Goal: Task Accomplishment & Management: Manage account settings

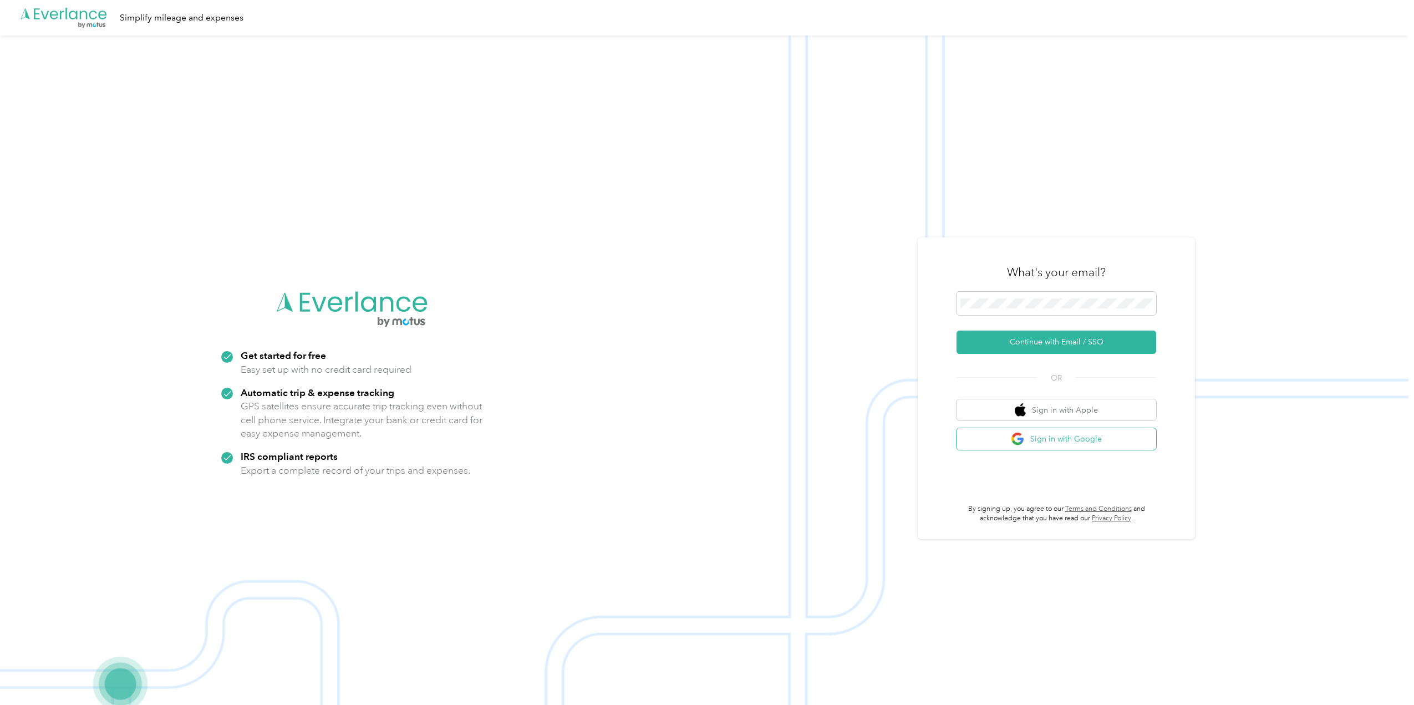
click at [1040, 449] on button "Sign in with Google" at bounding box center [1057, 439] width 200 height 22
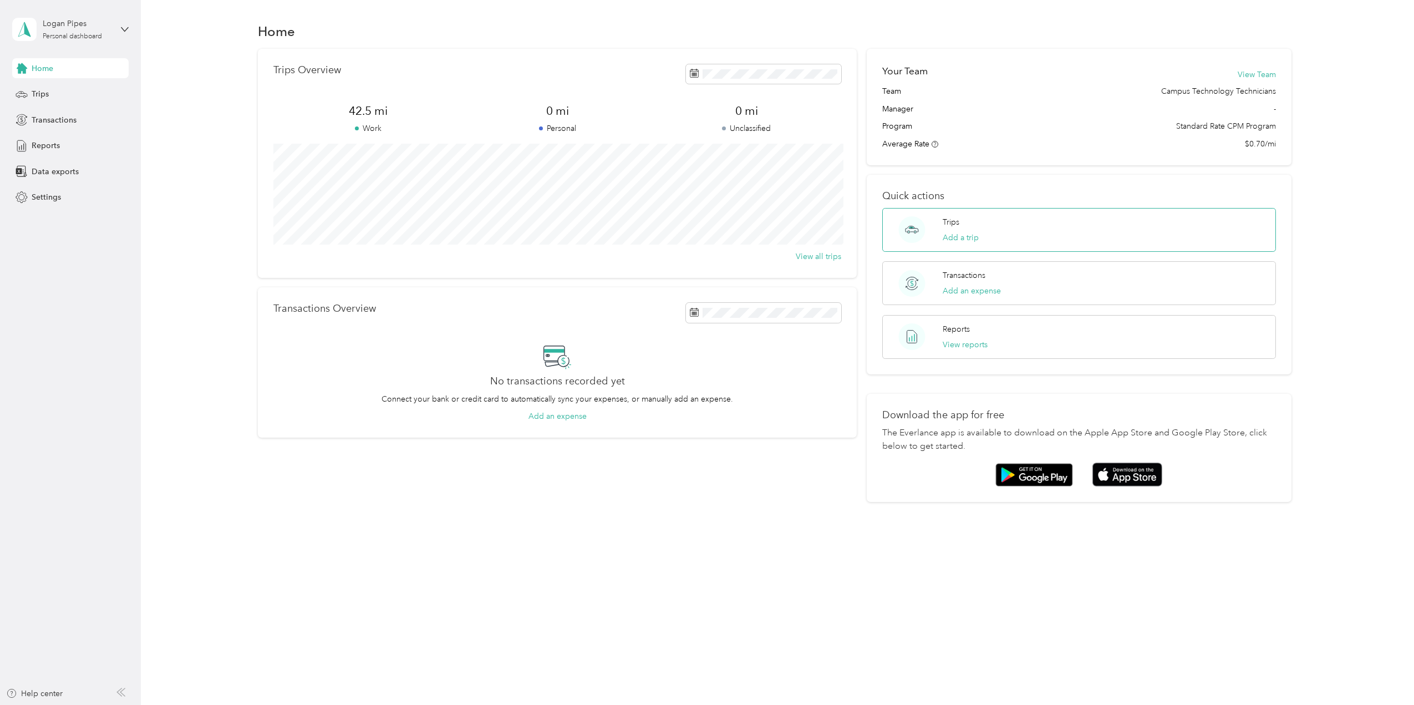
click at [993, 218] on div "Trips Add a trip" at bounding box center [1079, 230] width 394 height 44
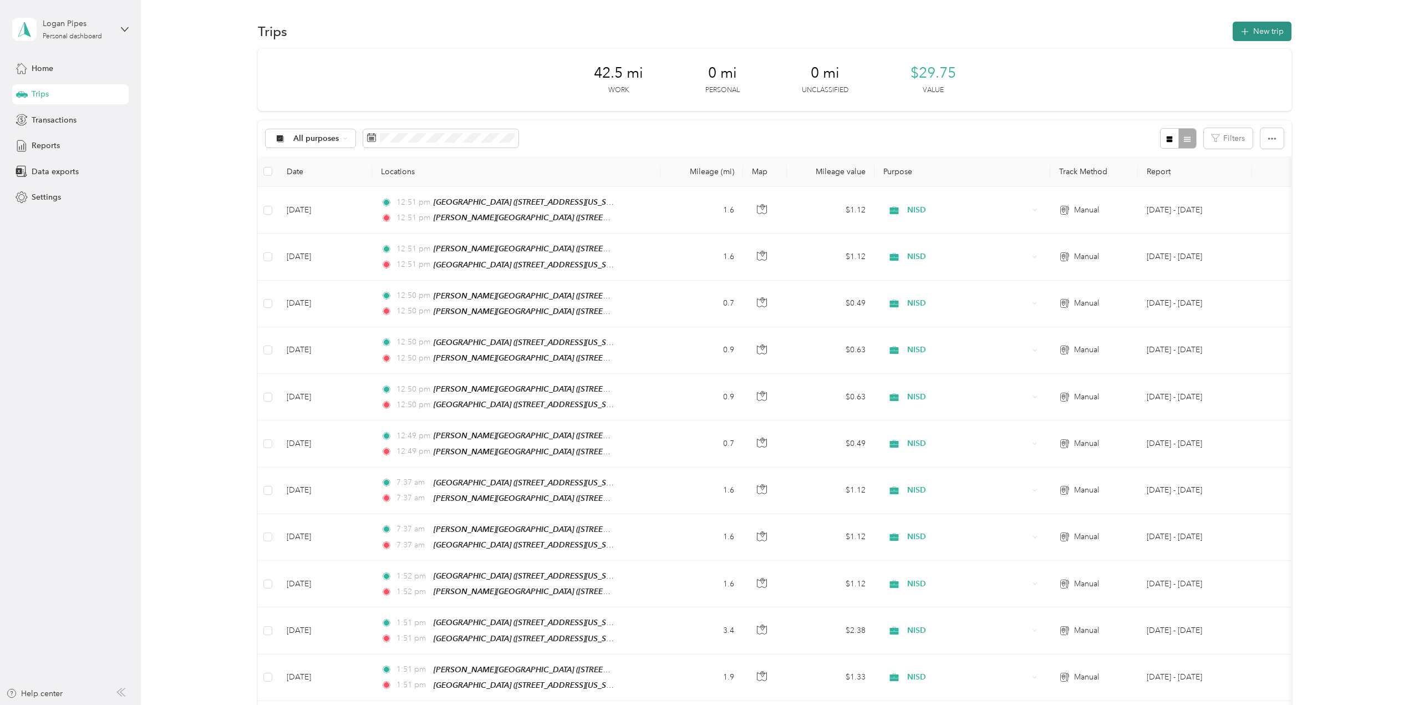
click at [1266, 34] on button "New trip" at bounding box center [1262, 31] width 59 height 19
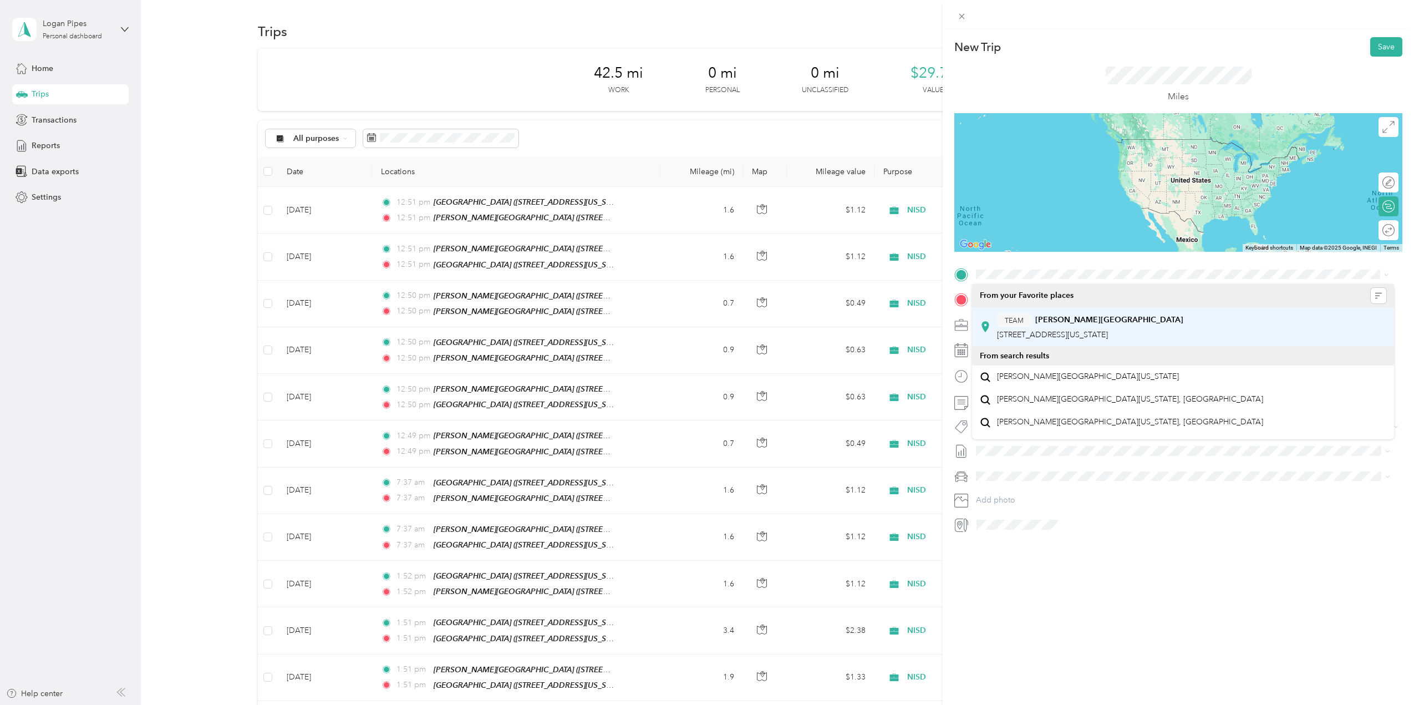
click at [1044, 325] on div "TEAM [PERSON_NAME][GEOGRAPHIC_DATA]" at bounding box center [1090, 320] width 186 height 14
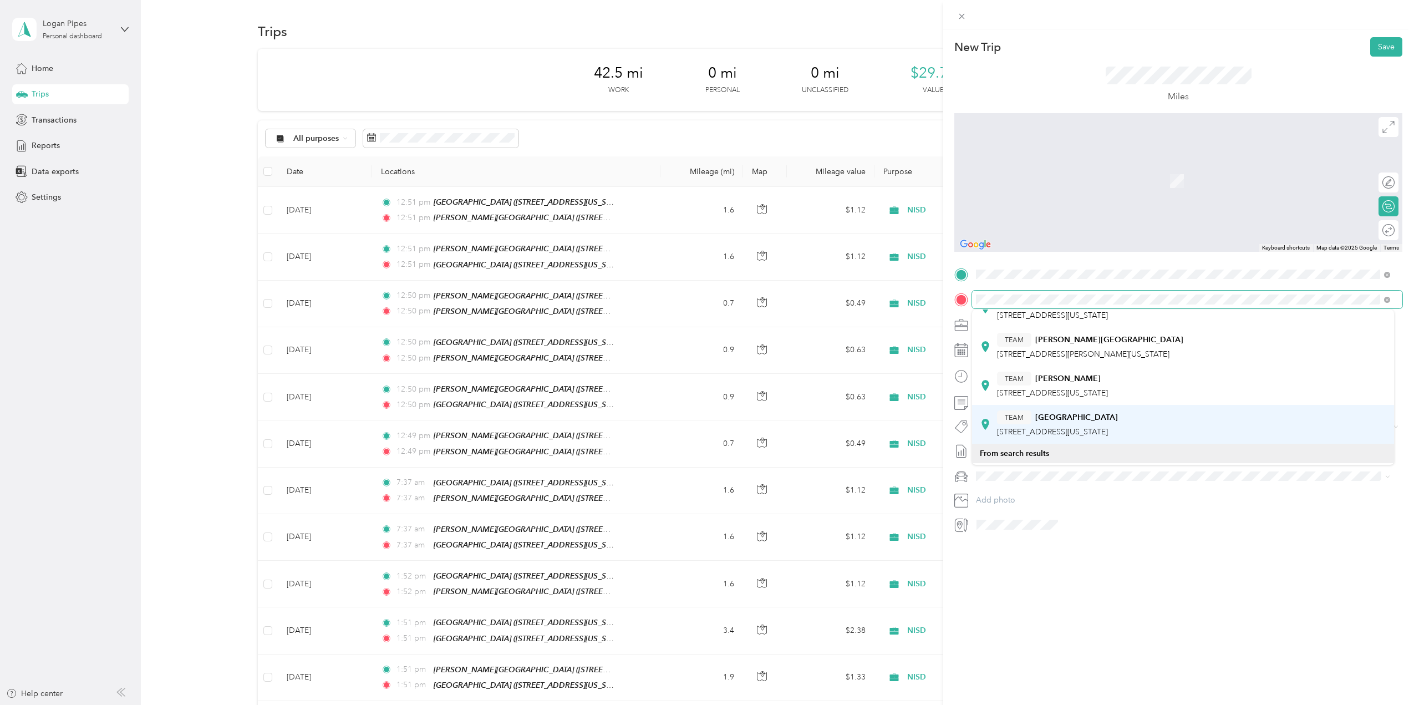
scroll to position [111, 0]
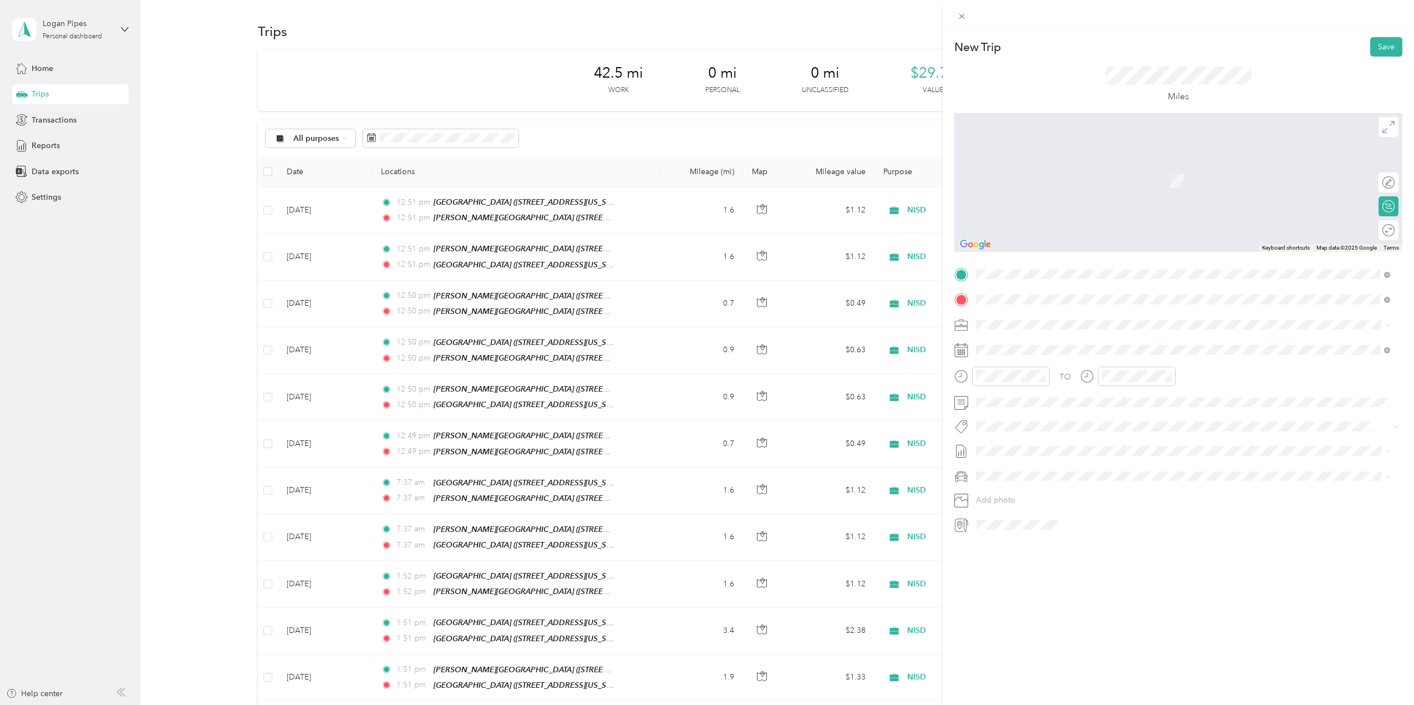
click at [1105, 400] on span "[STREET_ADDRESS][US_STATE]" at bounding box center [1052, 403] width 111 height 9
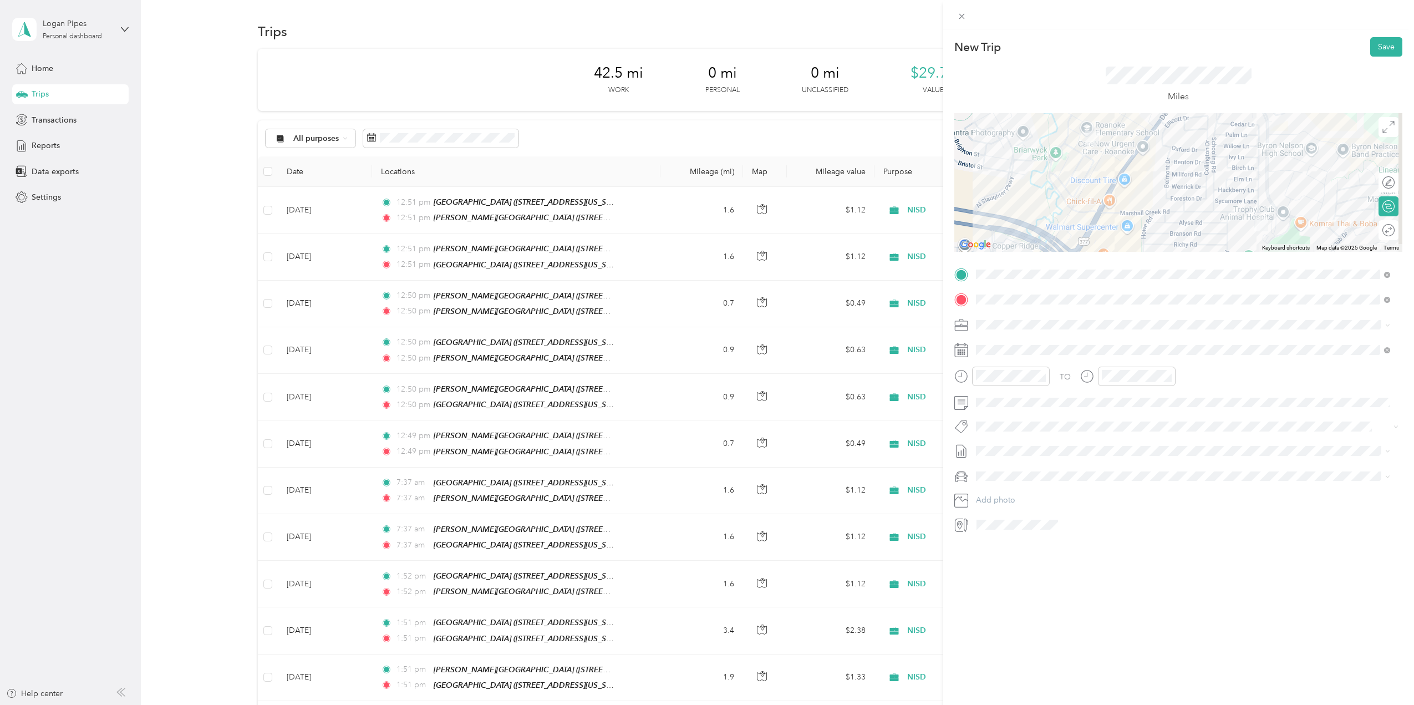
click at [1270, 200] on div at bounding box center [1178, 182] width 448 height 139
click at [1266, 195] on div at bounding box center [1178, 182] width 448 height 139
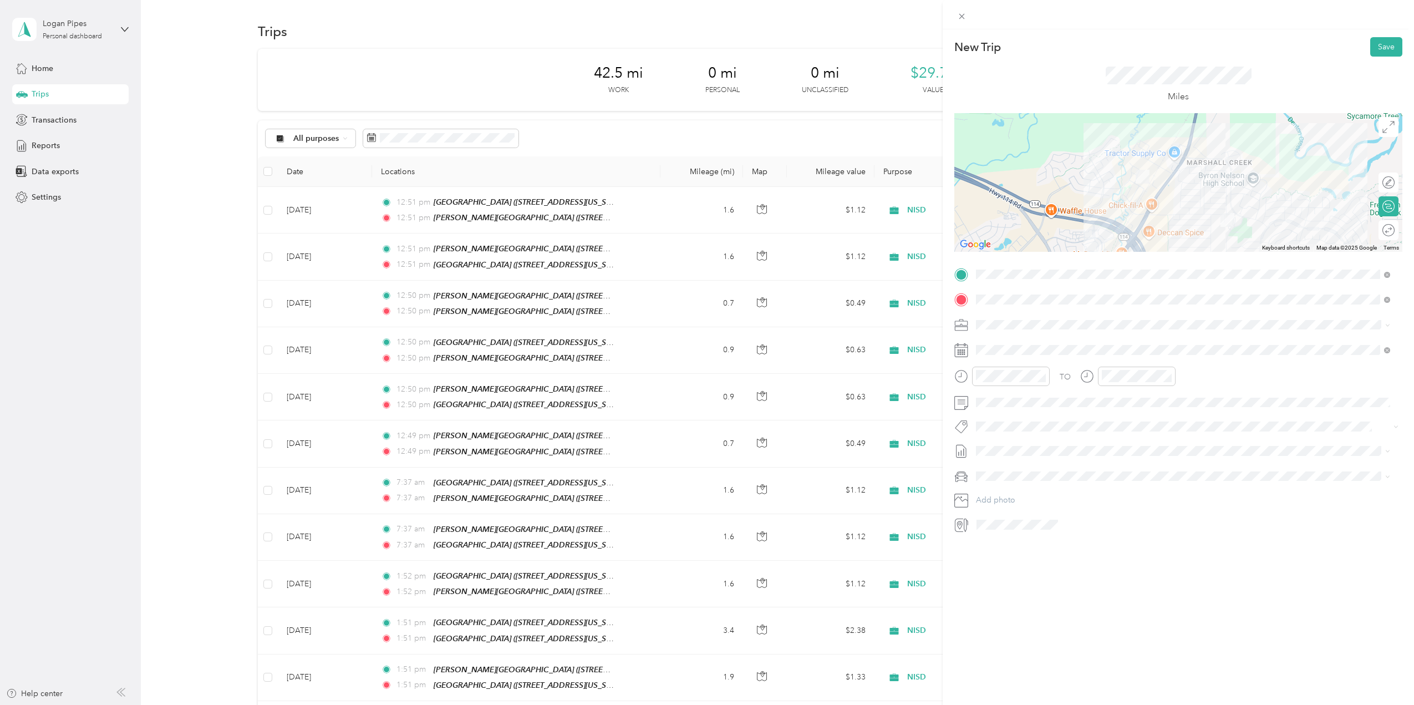
drag, startPoint x: 1279, startPoint y: 185, endPoint x: 1279, endPoint y: 195, distance: 10.0
click at [1279, 195] on div at bounding box center [1178, 182] width 448 height 139
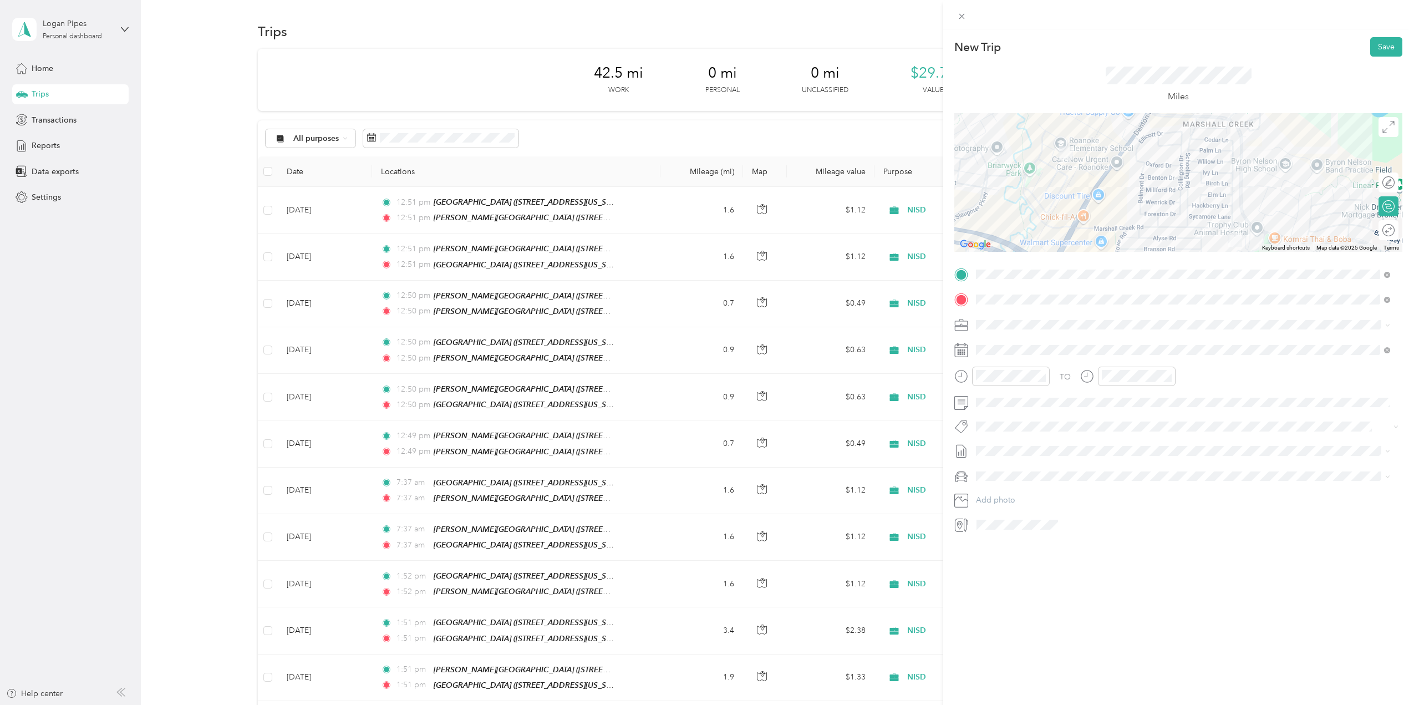
click at [1186, 227] on div at bounding box center [1178, 182] width 448 height 139
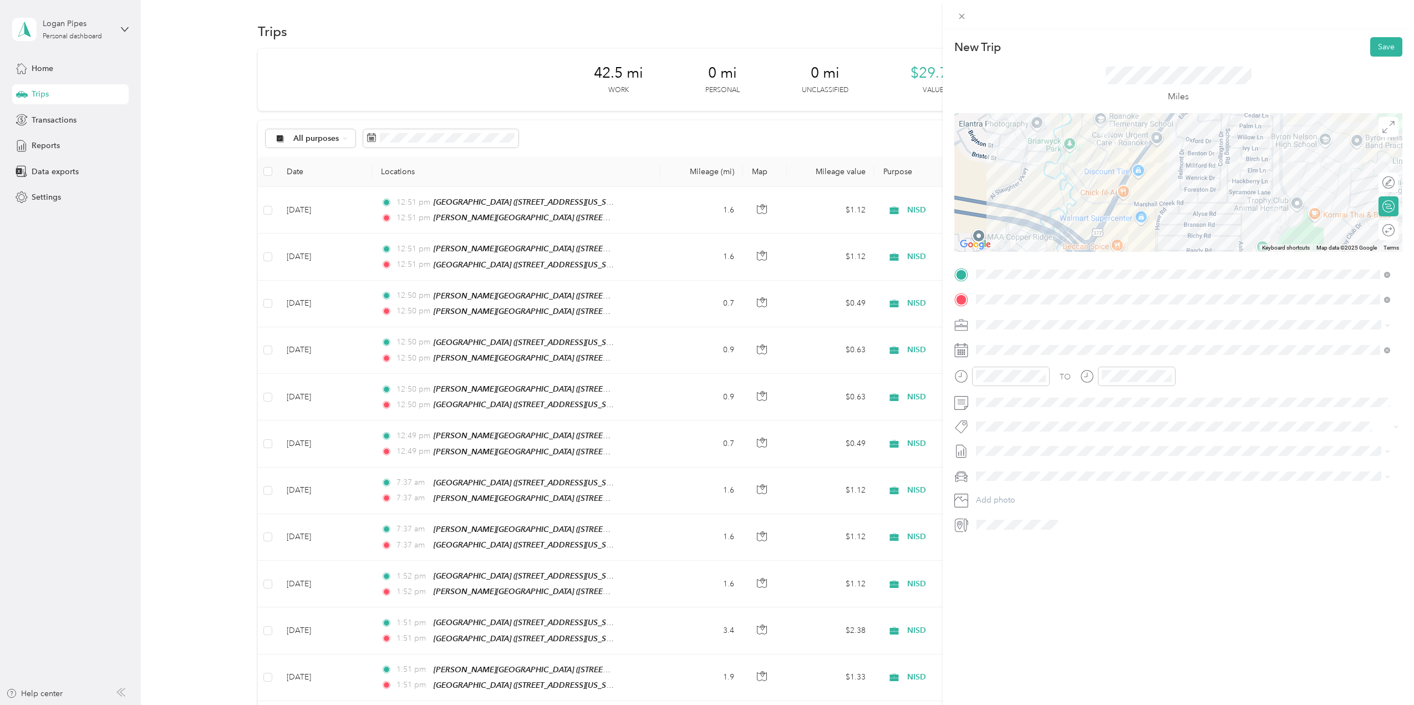
drag, startPoint x: 1189, startPoint y: 244, endPoint x: 1180, endPoint y: 237, distance: 11.9
click at [1180, 237] on div at bounding box center [1178, 182] width 448 height 139
click at [1370, 52] on button "Save" at bounding box center [1386, 46] width 32 height 19
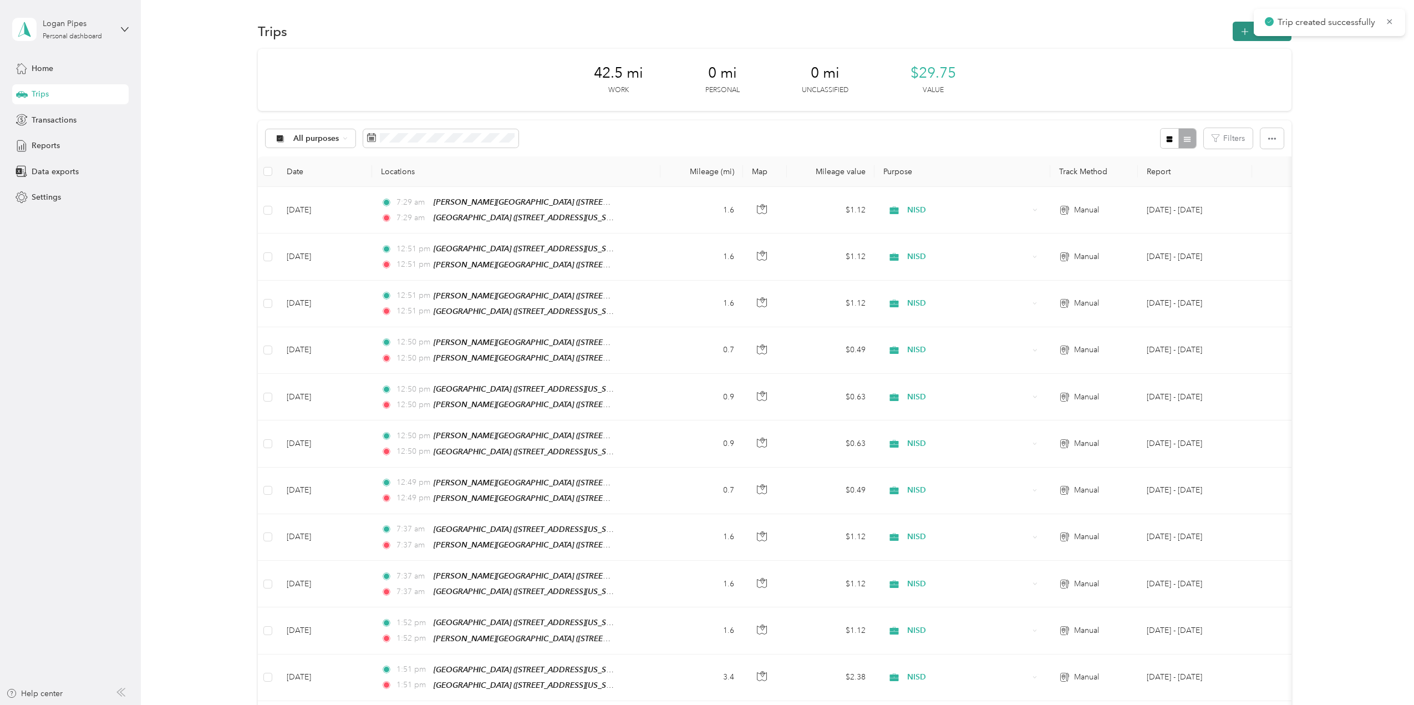
click at [1242, 37] on icon "button" at bounding box center [1245, 32] width 13 height 13
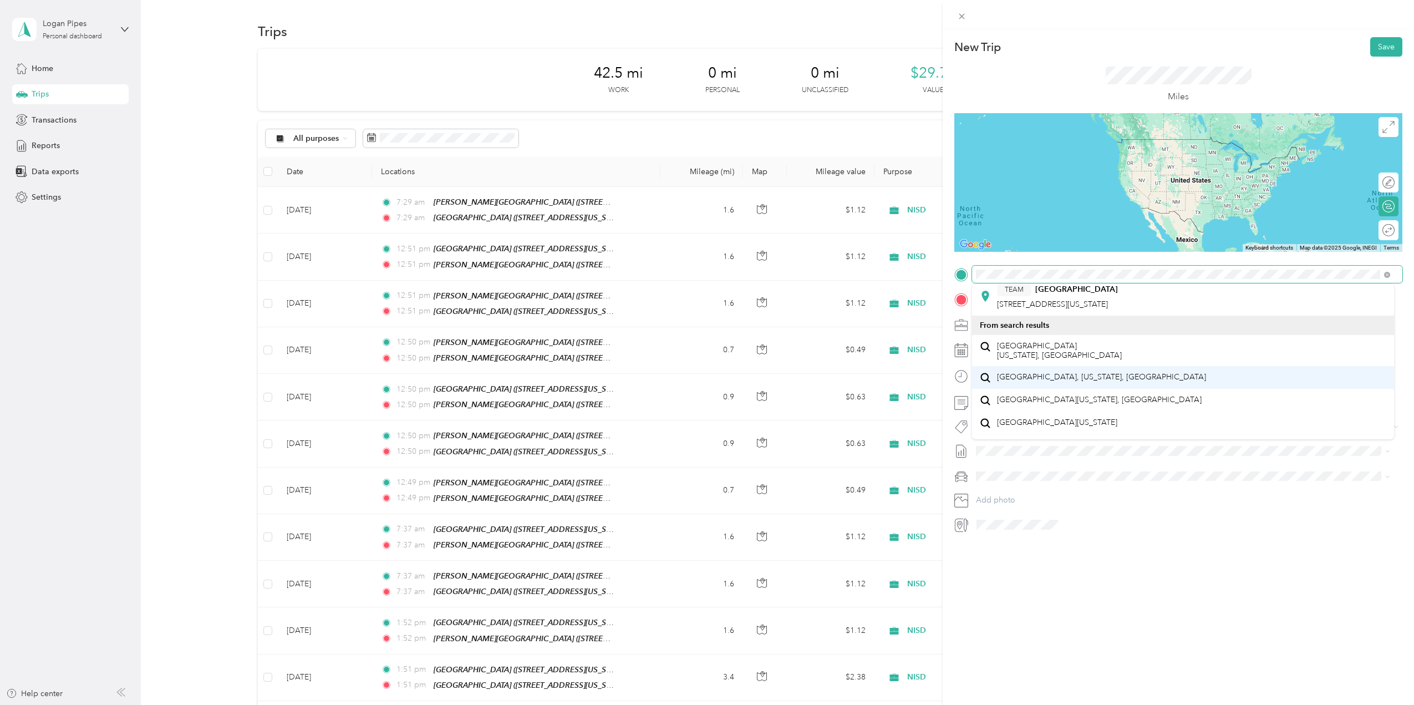
scroll to position [166, 0]
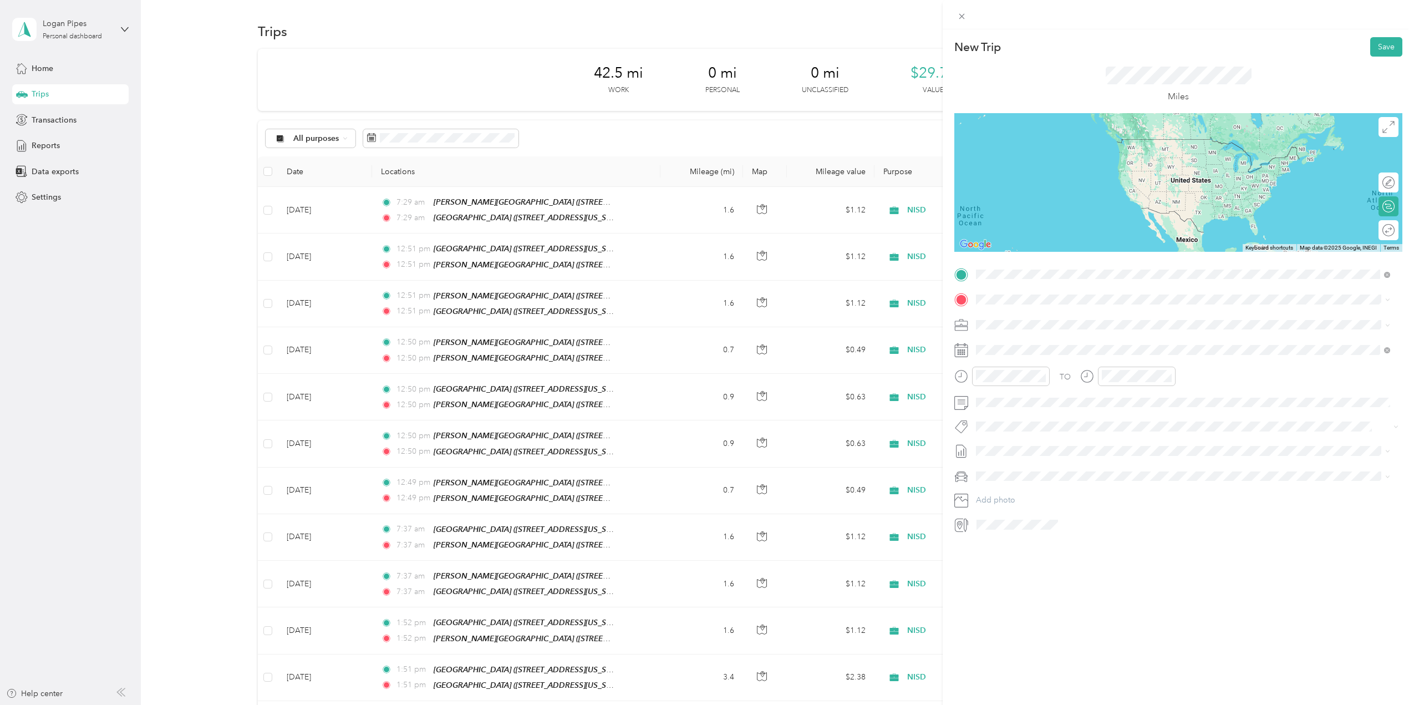
click at [1099, 323] on span "[STREET_ADDRESS][US_STATE]" at bounding box center [1052, 323] width 111 height 9
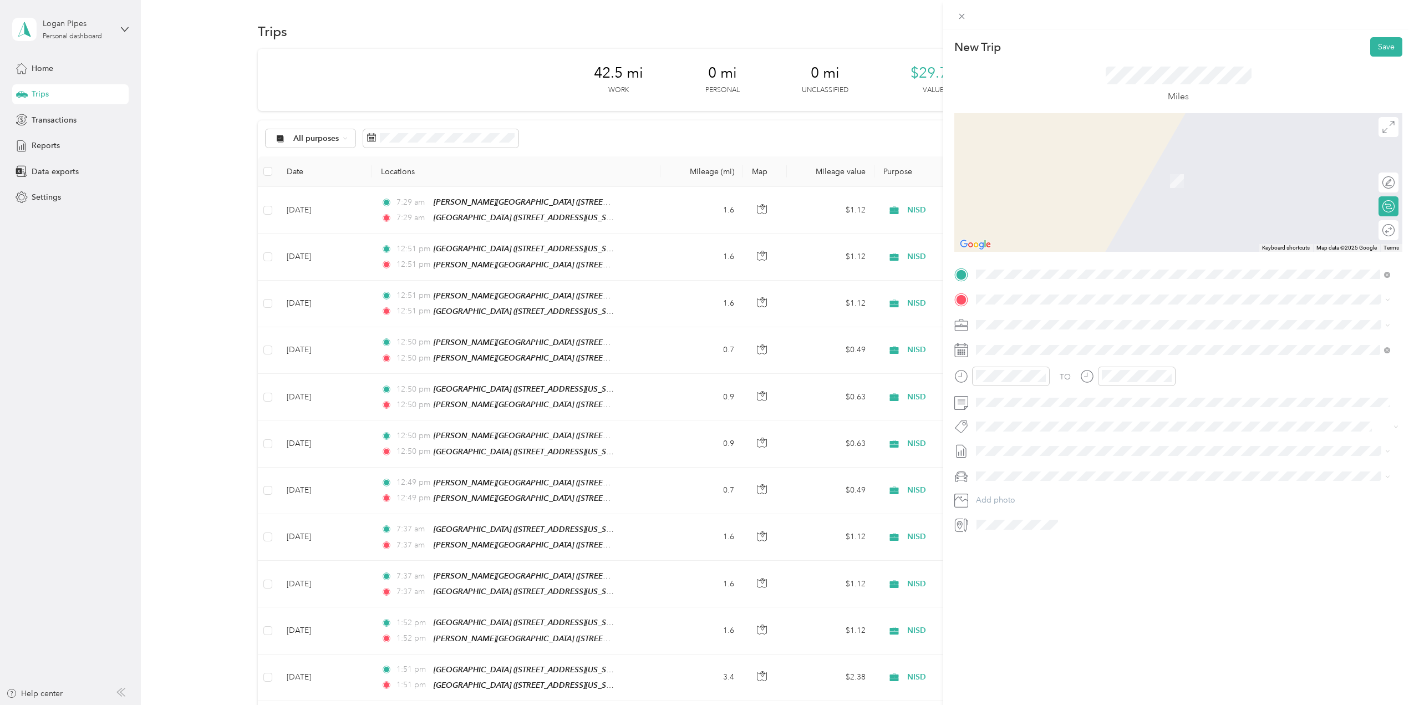
click at [1070, 342] on strong "[PERSON_NAME][GEOGRAPHIC_DATA]" at bounding box center [1109, 342] width 148 height 10
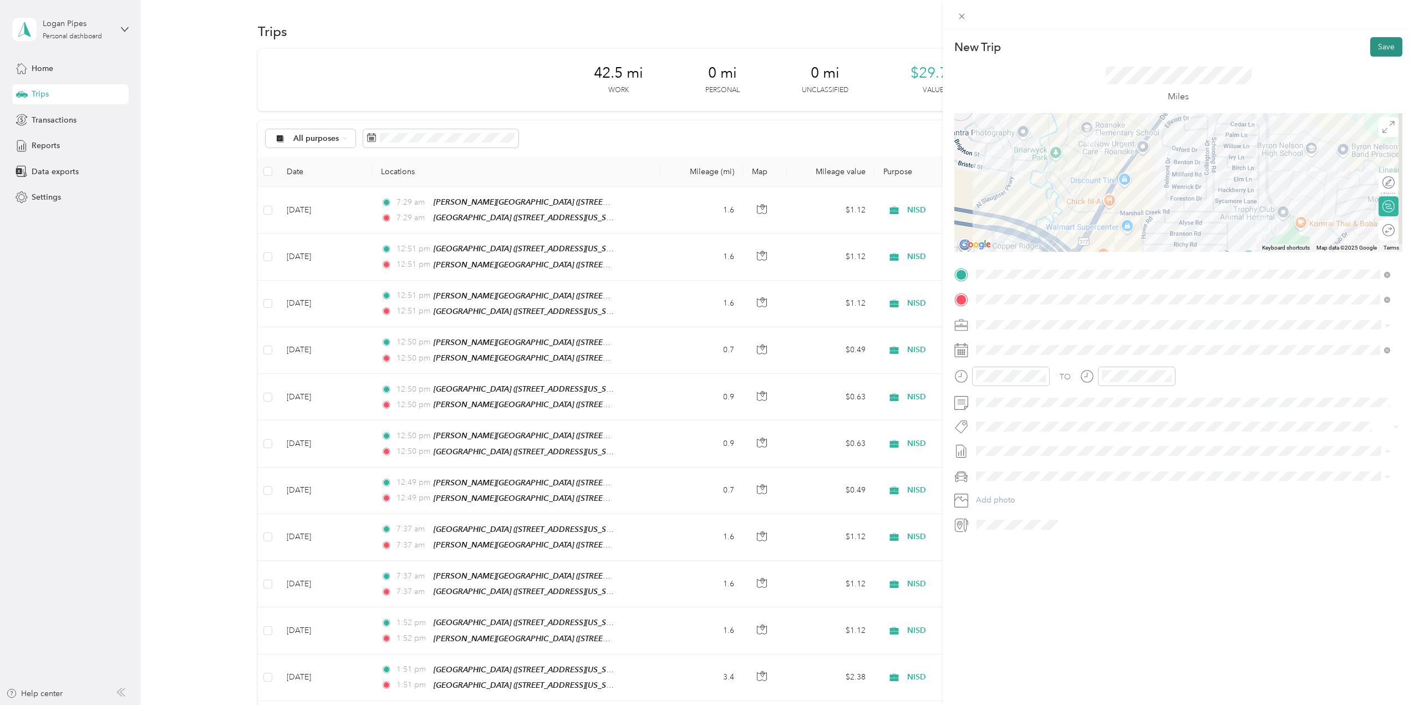
click at [1374, 53] on button "Save" at bounding box center [1386, 46] width 32 height 19
